Goal: Find specific page/section: Find specific page/section

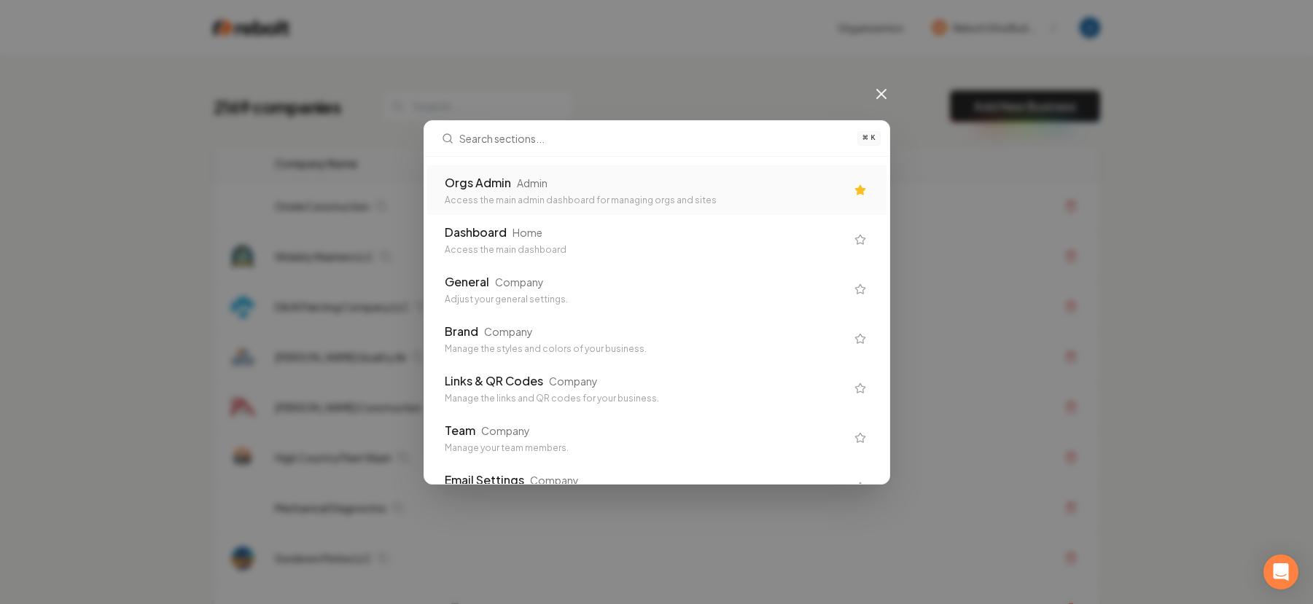
click at [546, 190] on div "Admin" at bounding box center [532, 183] width 31 height 15
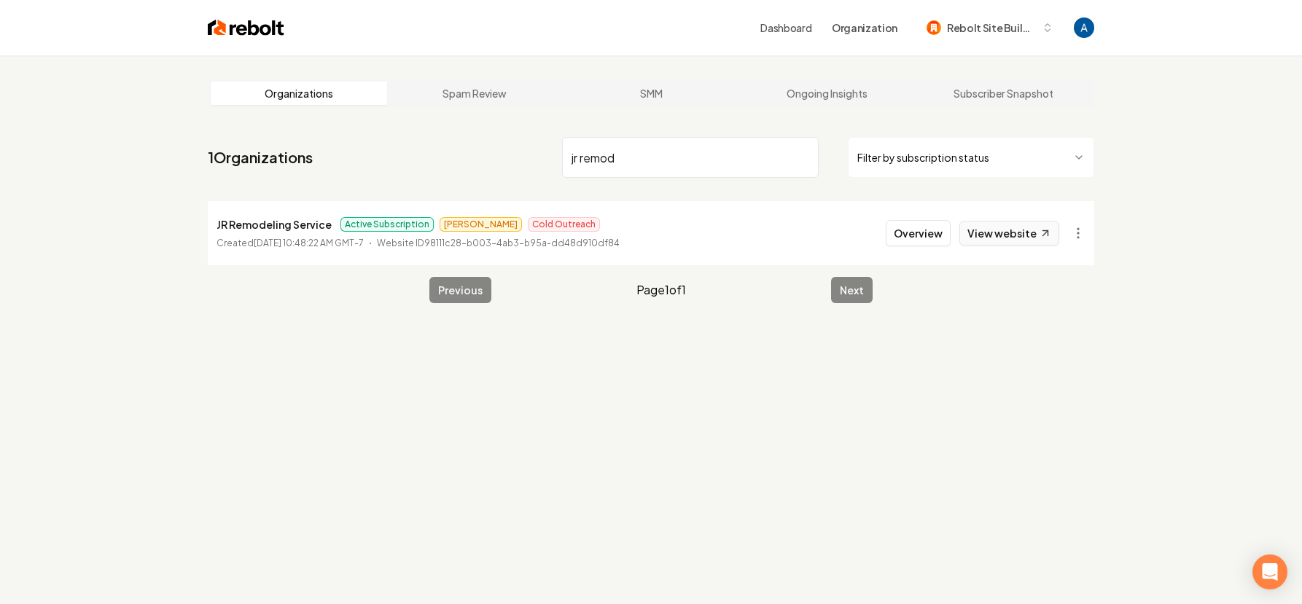
type input "jr remod"
click at [1032, 233] on link "View website" at bounding box center [1009, 233] width 100 height 25
click at [938, 235] on button "Overview" at bounding box center [918, 233] width 65 height 26
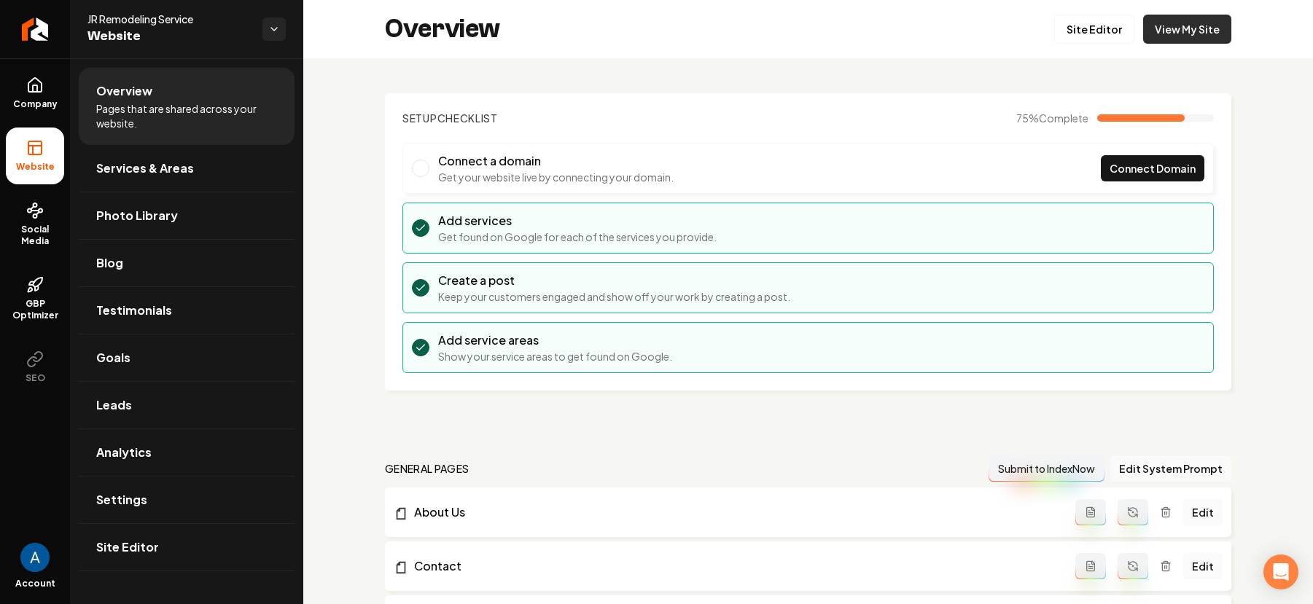
click at [1158, 31] on link "View My Site" at bounding box center [1187, 29] width 88 height 29
click at [17, 28] on link "Return to dashboard" at bounding box center [35, 29] width 70 height 58
